Goal: Communication & Community: Answer question/provide support

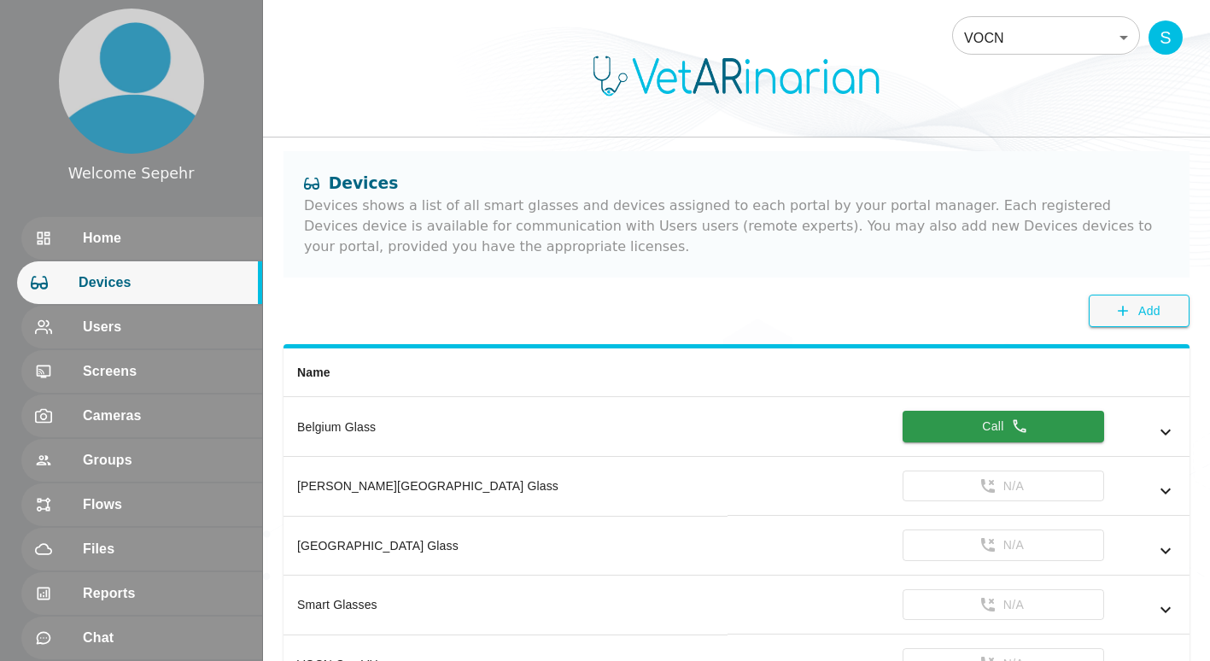
drag, startPoint x: 1048, startPoint y: 144, endPoint x: 1041, endPoint y: 154, distance: 11.6
click at [1048, 144] on div "VOCN 87 ​ S Devices Devices shows a list of all smart glasses and devices assig…" at bounding box center [736, 535] width 947 height 1071
click at [1027, 437] on button "Call" at bounding box center [1004, 427] width 202 height 32
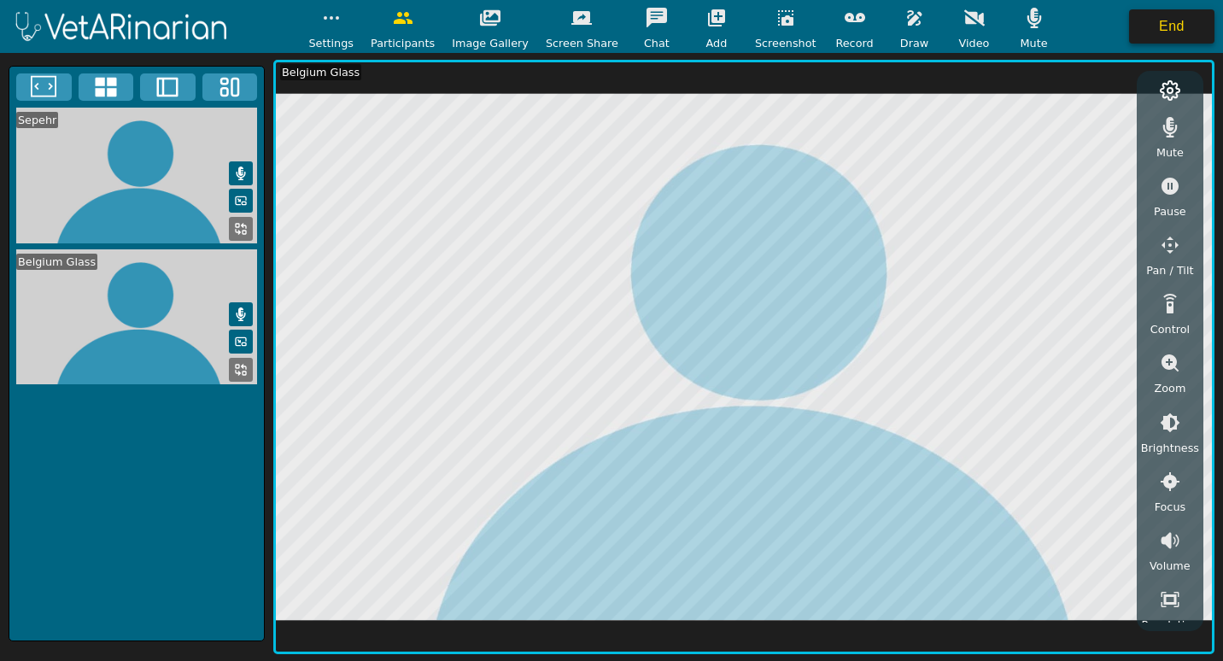
click at [1147, 31] on button "End" at bounding box center [1171, 26] width 85 height 34
